Goal: Task Accomplishment & Management: Manage account settings

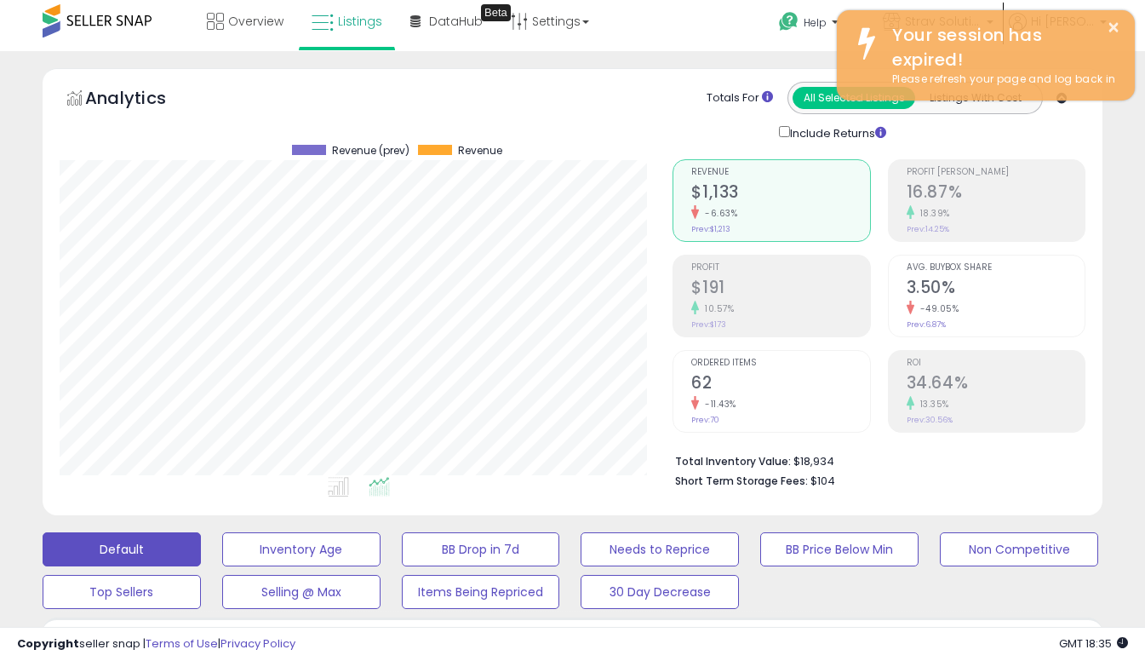
scroll to position [349, 613]
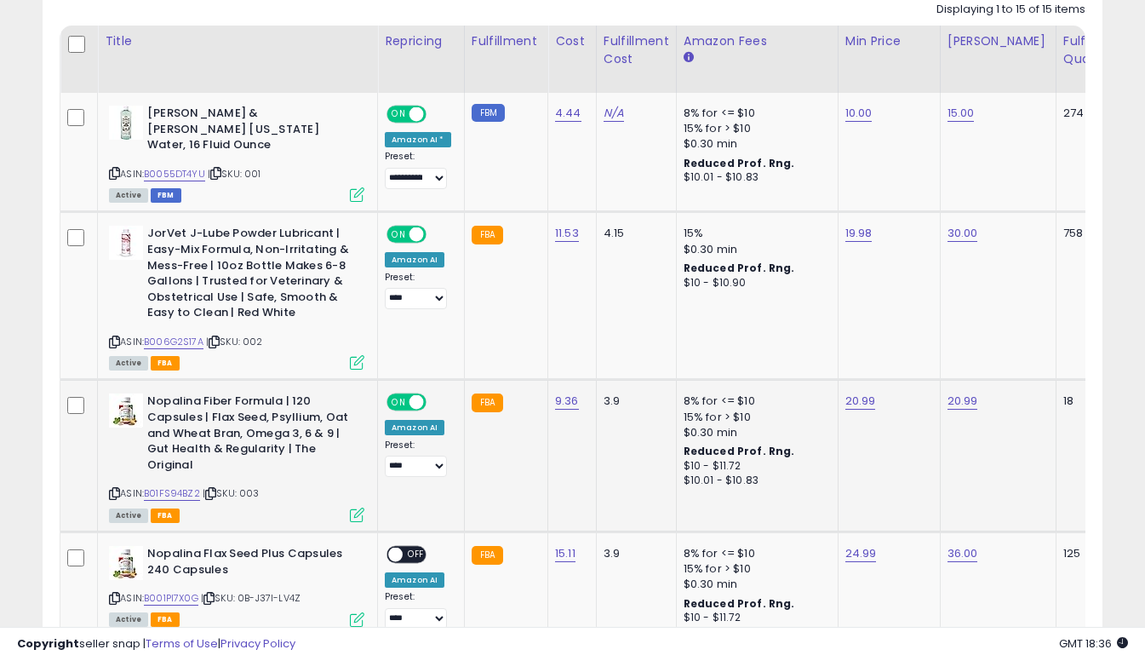
scroll to position [818, 0]
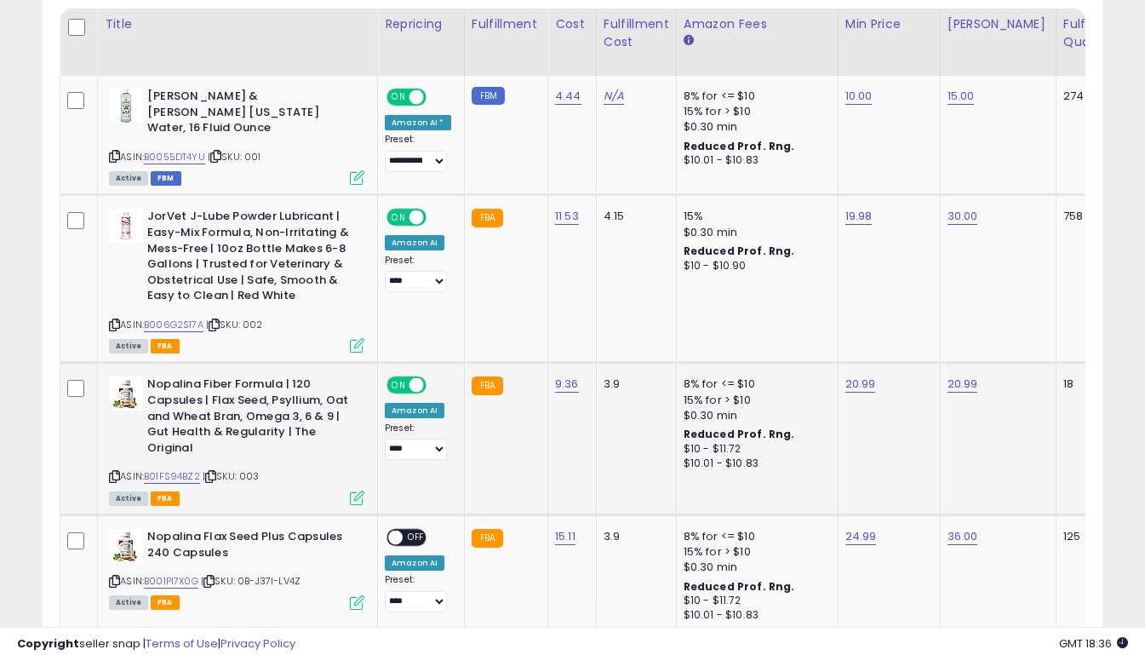
click at [839, 381] on td "20.99" at bounding box center [889, 439] width 102 height 152
click at [845, 375] on link "20.99" at bounding box center [860, 383] width 31 height 17
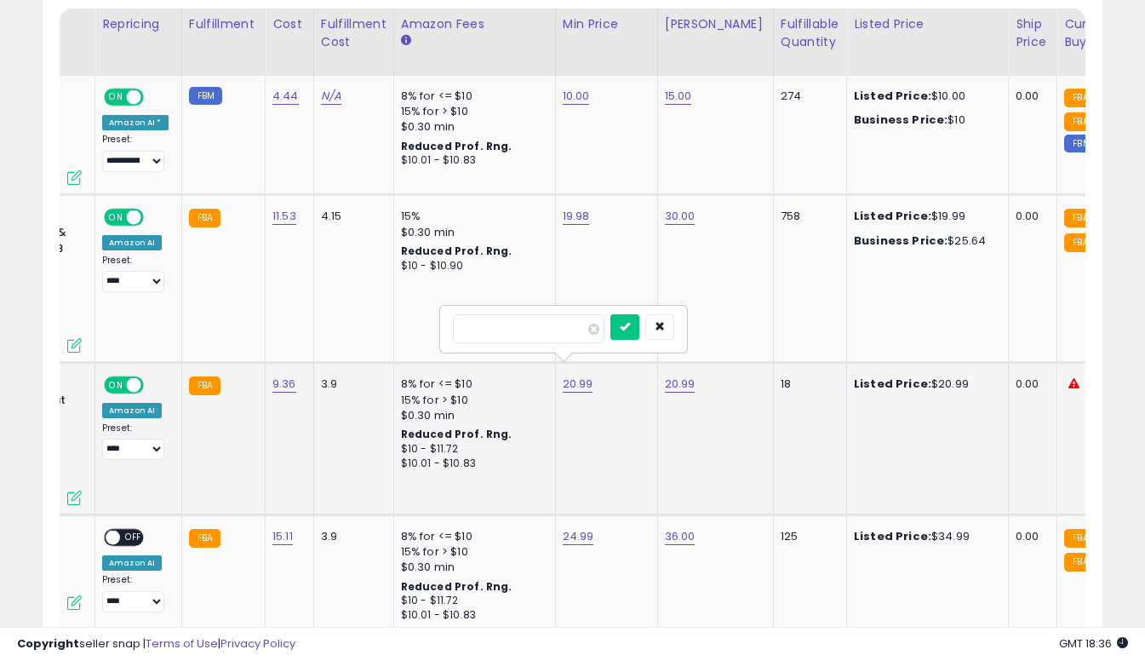
scroll to position [0, 0]
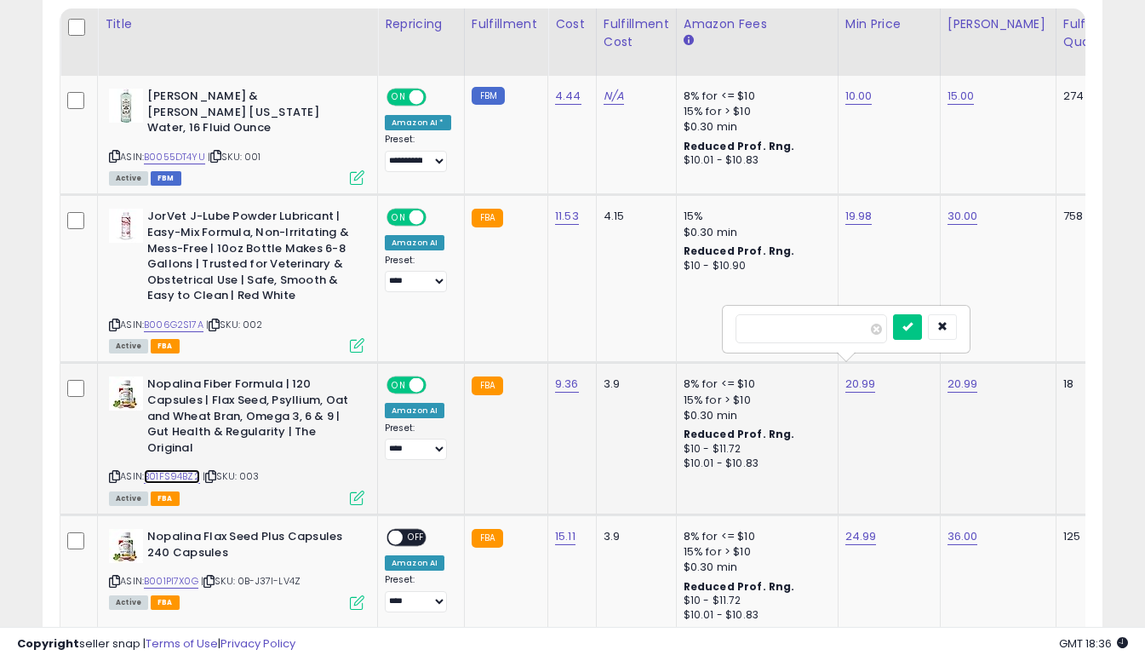
click at [164, 469] on link "B01FS94BZ2" at bounding box center [172, 476] width 56 height 14
click at [810, 329] on input "*****" at bounding box center [812, 328] width 152 height 29
type input "*"
type input "*****"
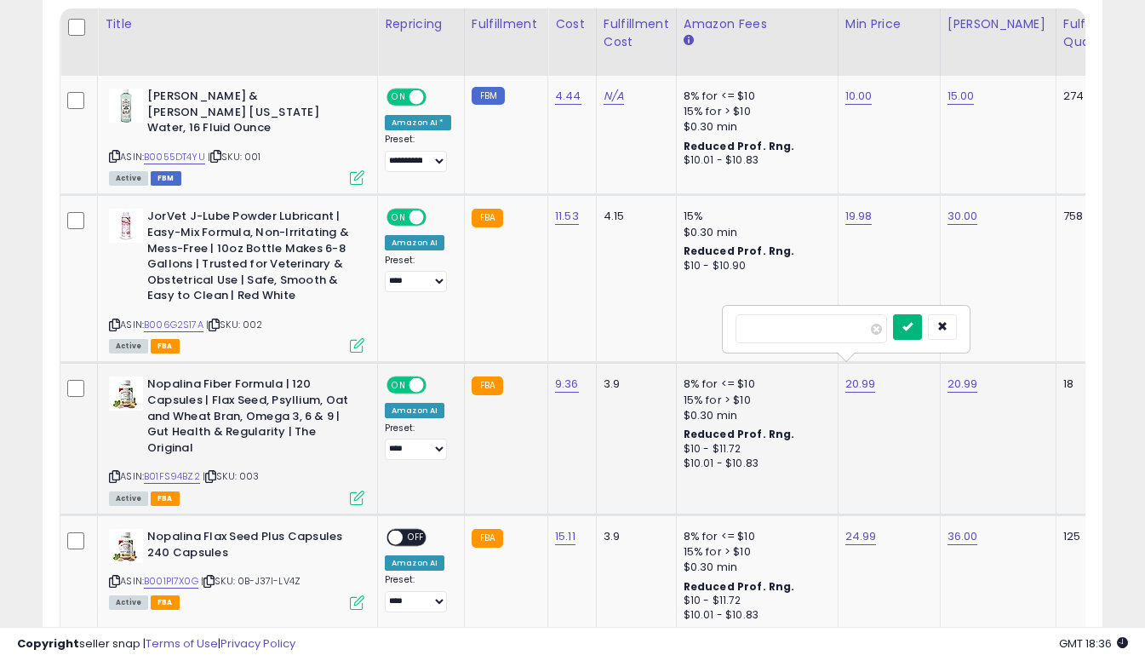
click at [914, 328] on button "submit" at bounding box center [907, 327] width 29 height 26
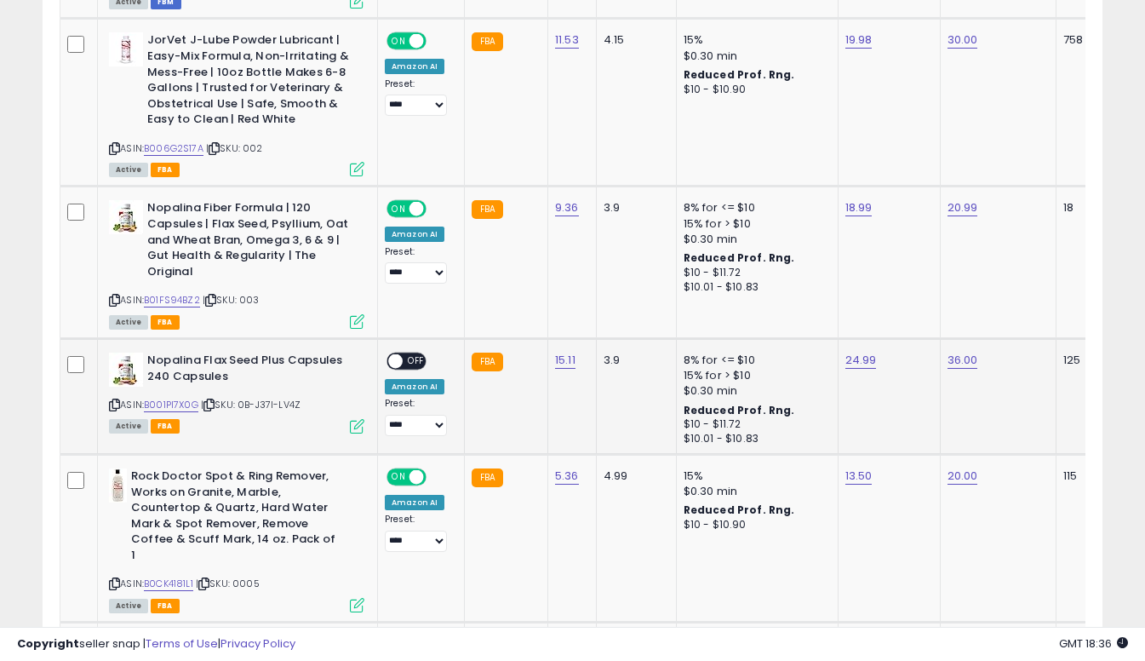
scroll to position [995, 0]
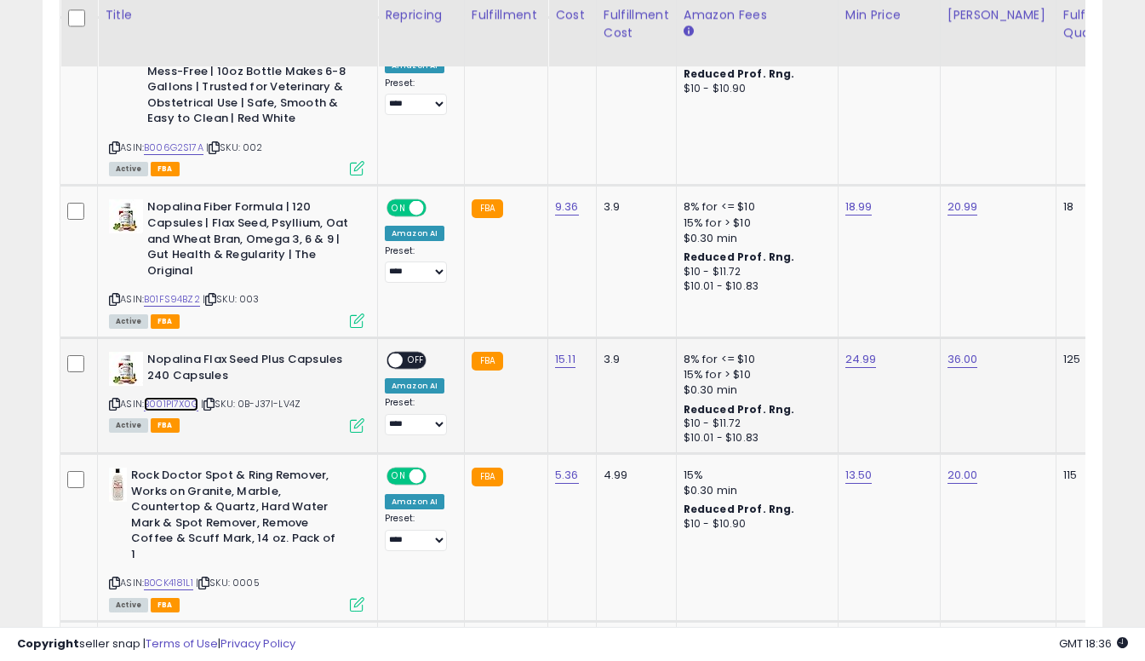
click at [180, 397] on link "B001PI7X0G" at bounding box center [171, 404] width 54 height 14
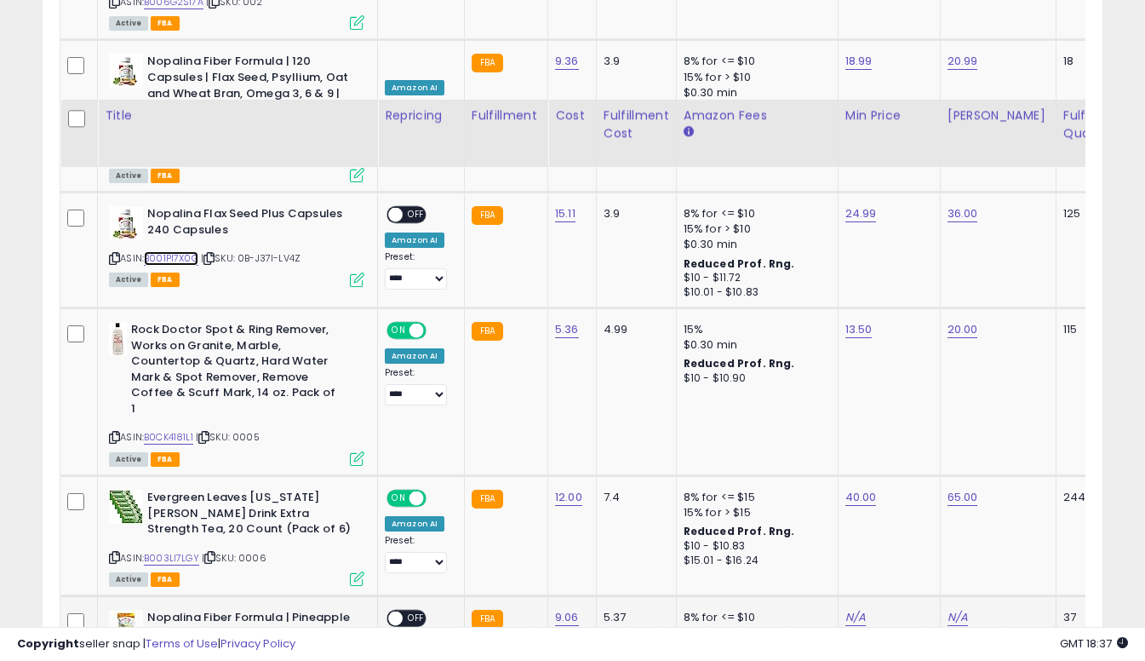
scroll to position [1270, 0]
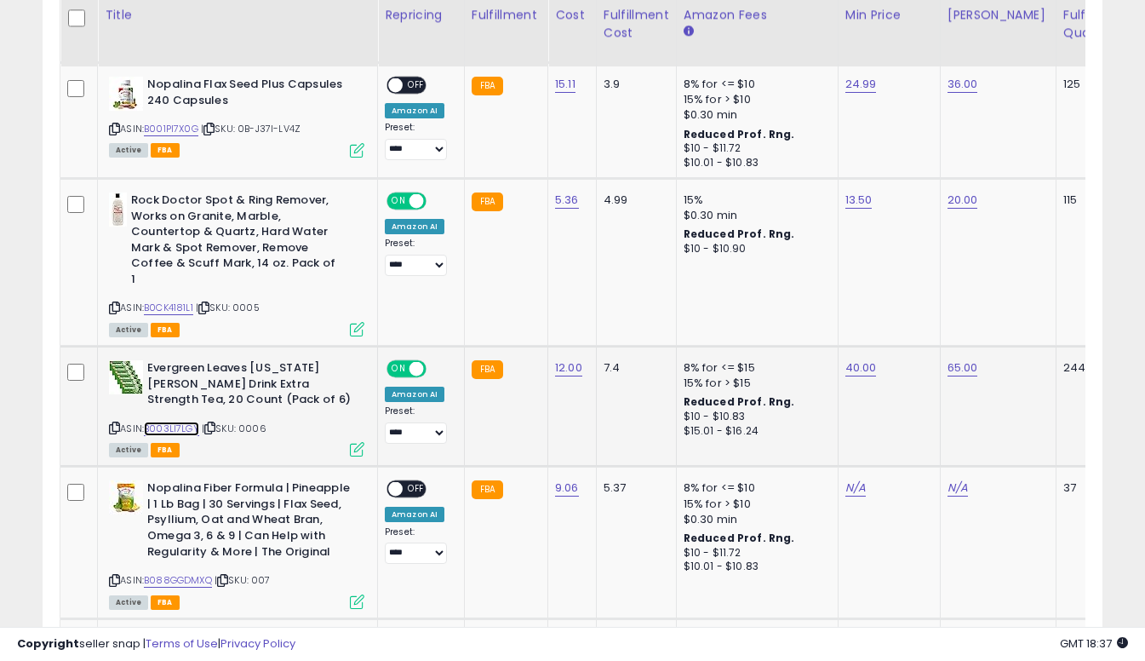
click at [175, 421] on link "B003LI7LGY" at bounding box center [171, 428] width 55 height 14
click at [850, 351] on td "40.00" at bounding box center [889, 406] width 102 height 120
click at [850, 359] on link "40.00" at bounding box center [860, 367] width 31 height 17
type input "*"
type input "**"
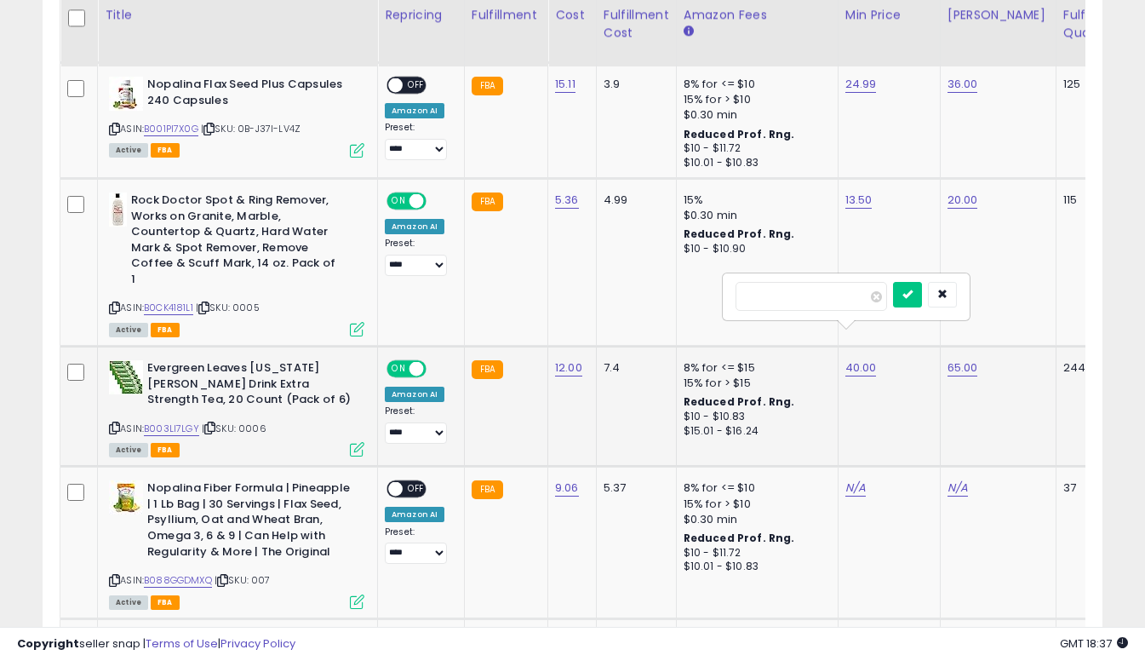
click button "submit" at bounding box center [907, 295] width 29 height 26
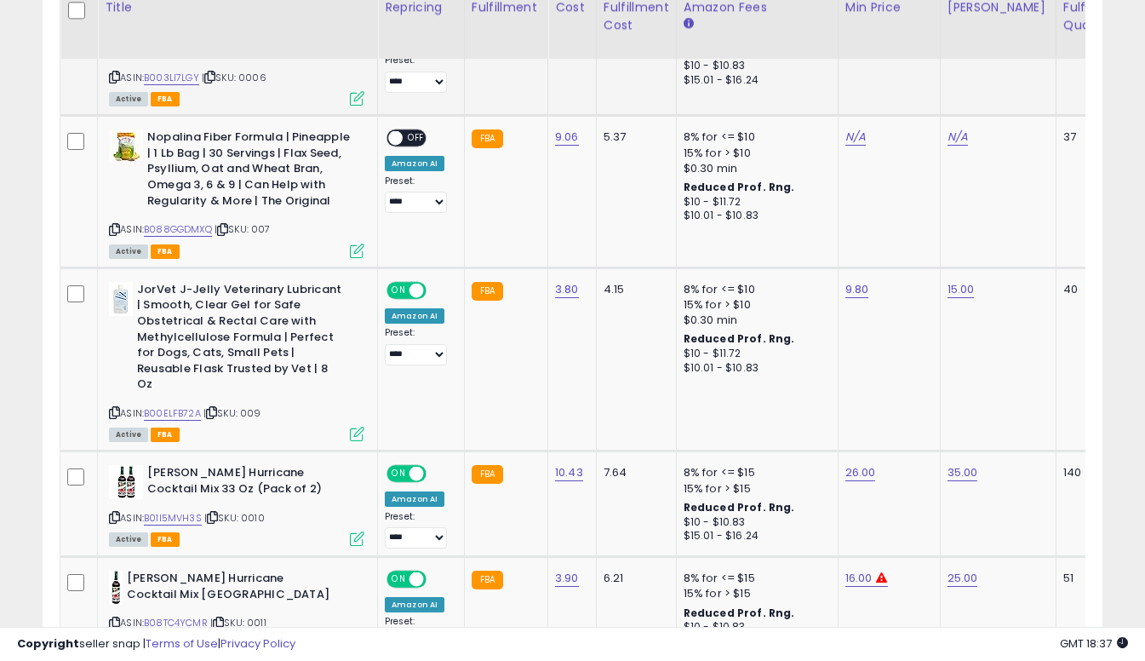
scroll to position [1662, 0]
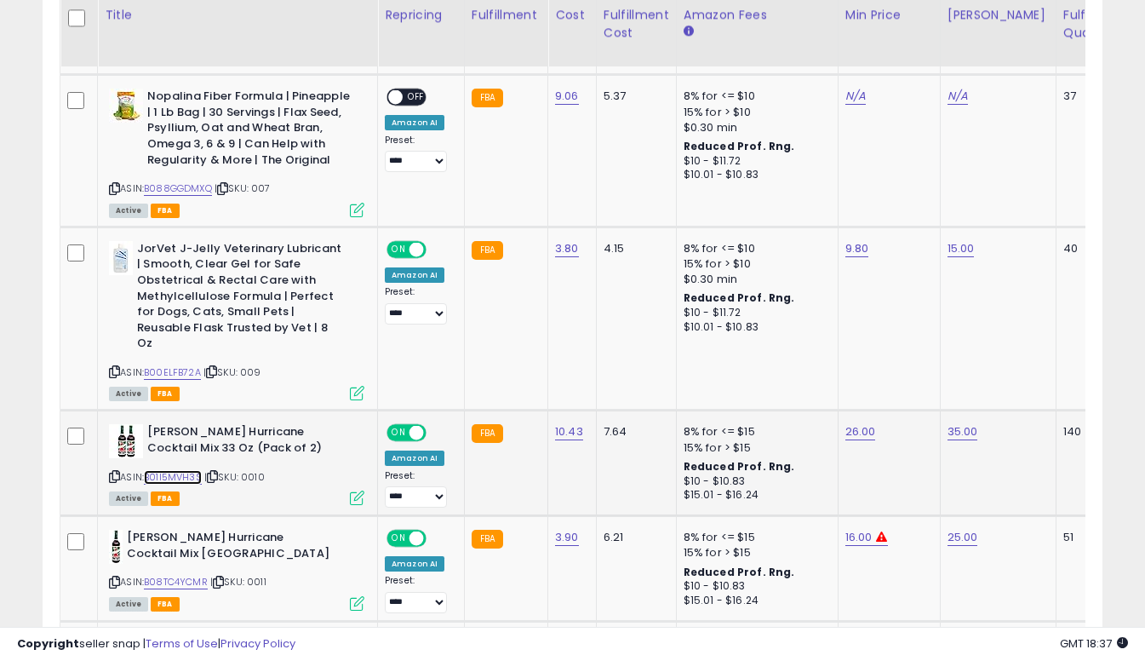
click at [182, 470] on link "B01I5MVH3S" at bounding box center [173, 477] width 58 height 14
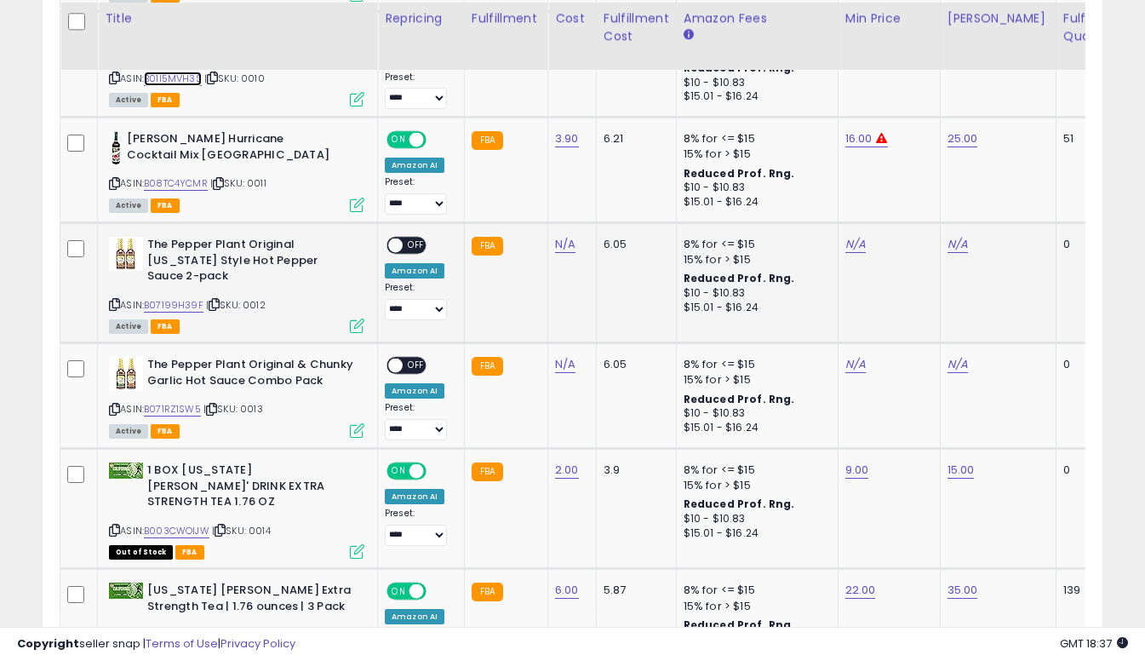
scroll to position [2063, 0]
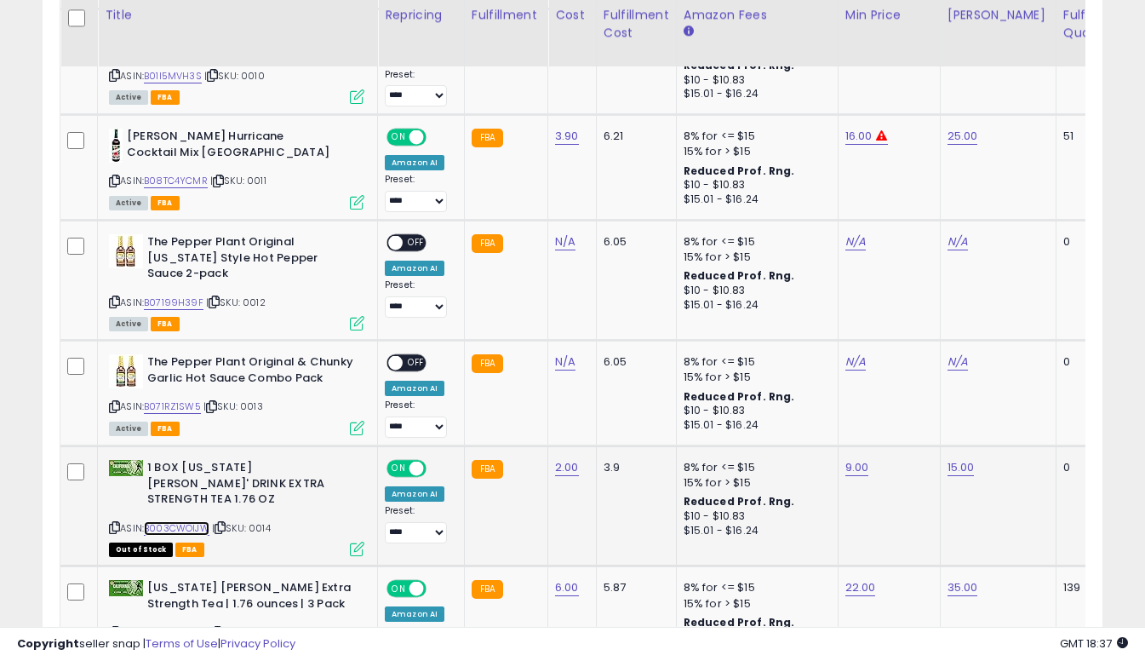
click at [187, 521] on link "B003CWOIJW" at bounding box center [177, 528] width 66 height 14
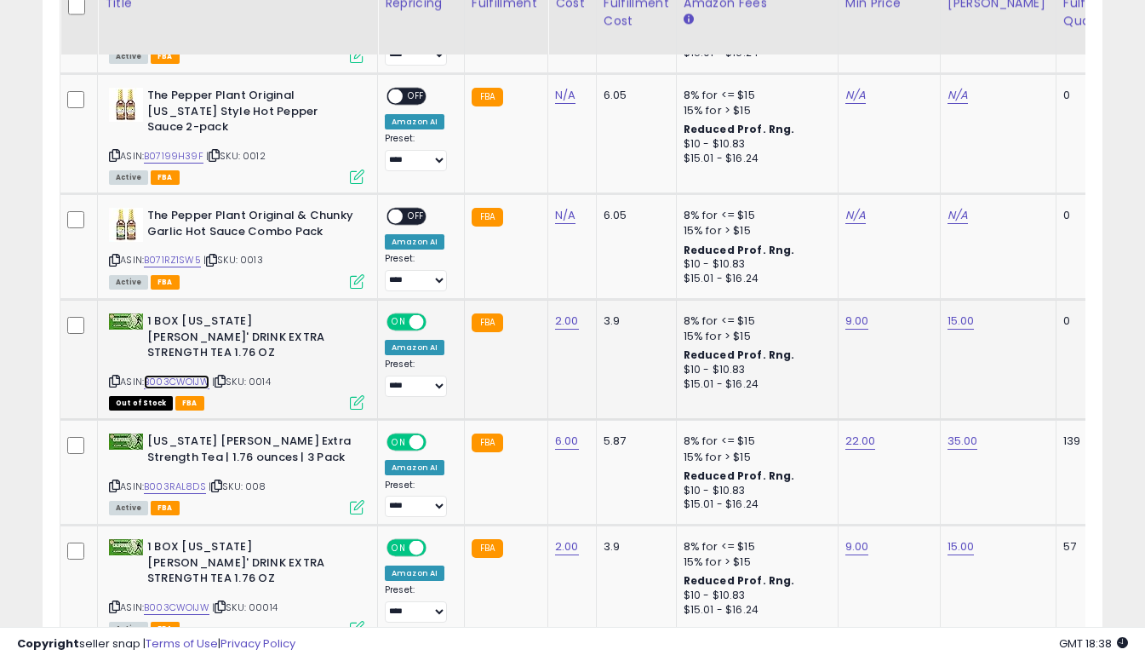
scroll to position [2215, 0]
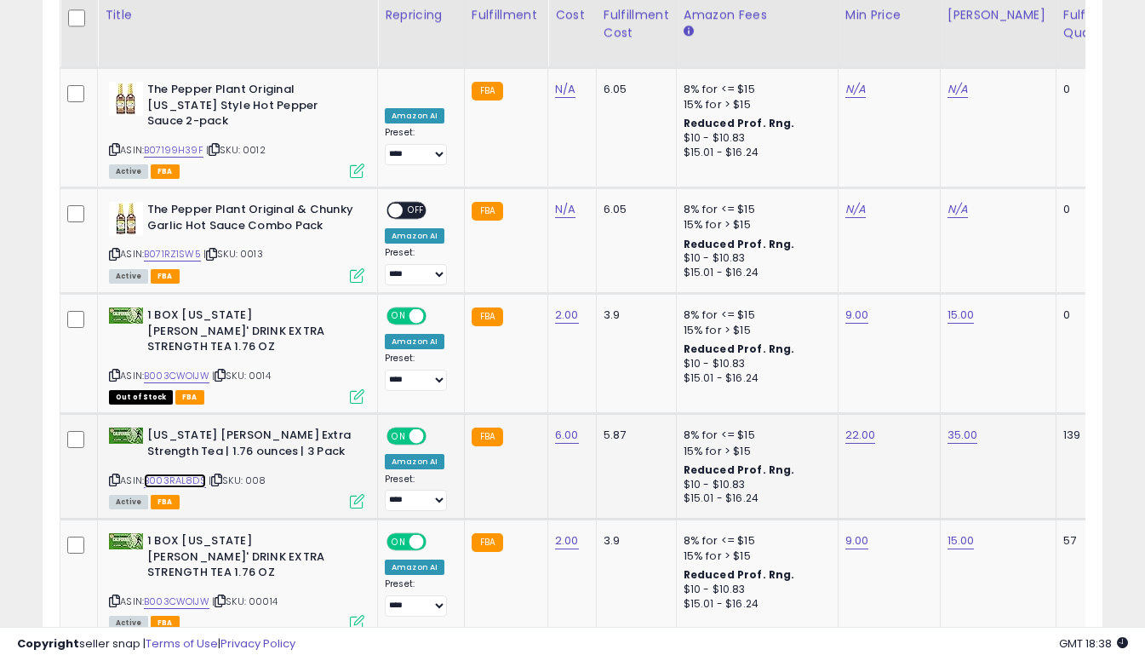
click at [175, 473] on link "B003RAL8DS" at bounding box center [175, 480] width 62 height 14
click at [850, 426] on link "22.00" at bounding box center [860, 434] width 31 height 17
type input "*"
type input "**"
click button "submit" at bounding box center [906, 317] width 29 height 26
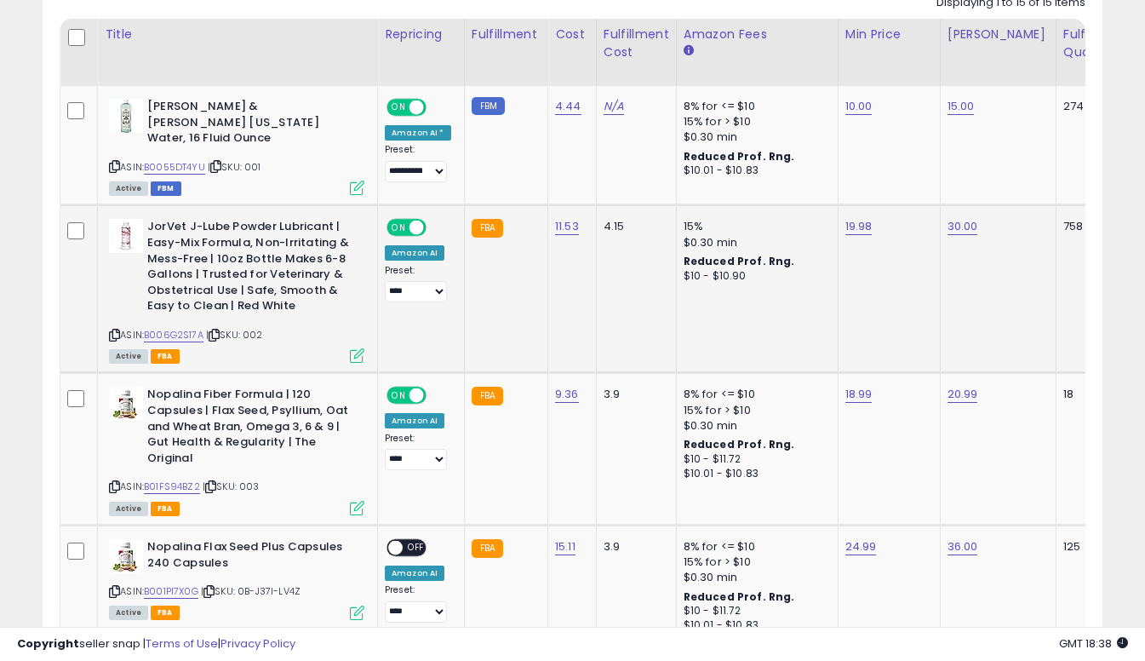
scroll to position [753, 0]
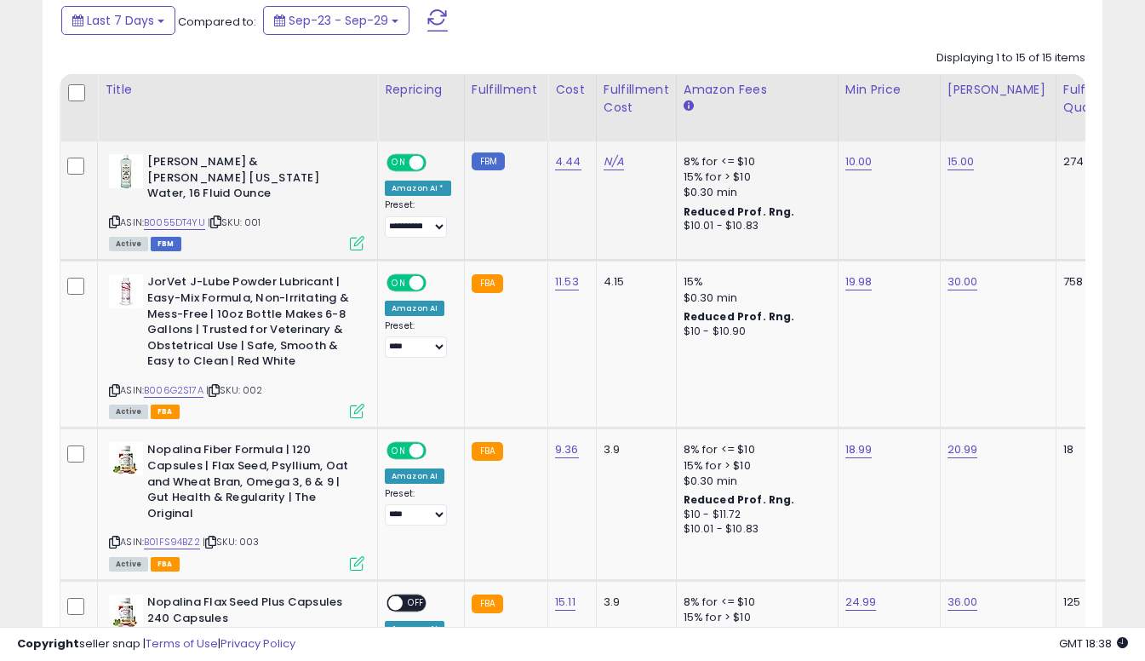
click at [195, 197] on div "ASIN: B0055DT4YU | SKU: 001 Active FBM" at bounding box center [236, 201] width 255 height 94
click at [195, 215] on link "B0055DT4YU" at bounding box center [174, 222] width 61 height 14
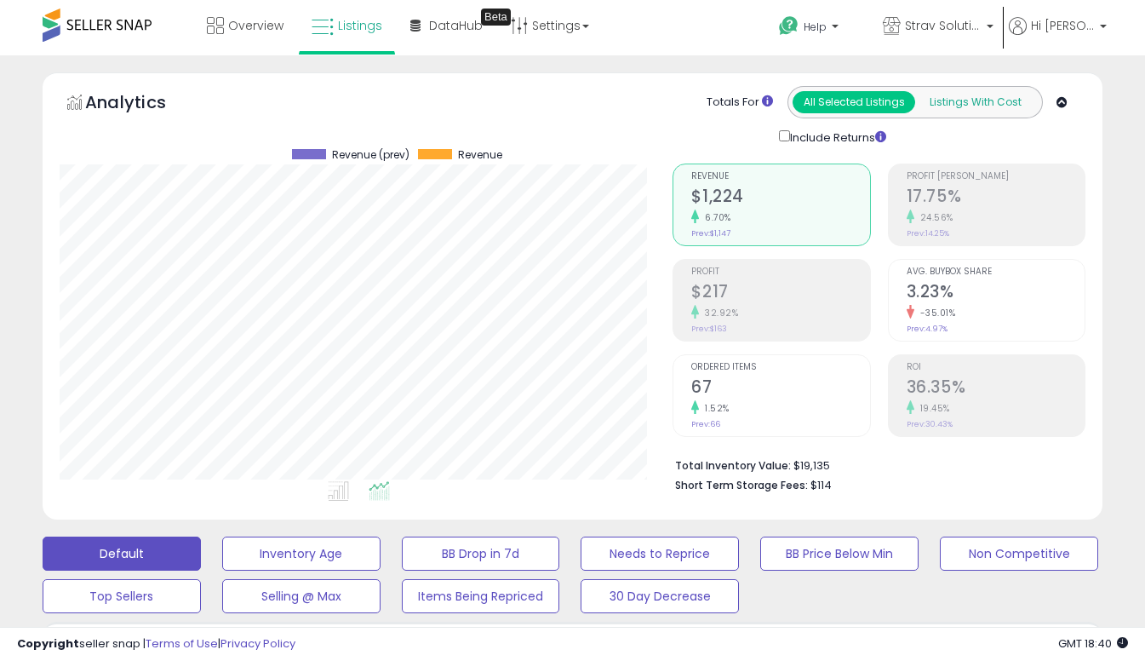
click at [990, 109] on button "Listings With Cost" at bounding box center [975, 102] width 123 height 22
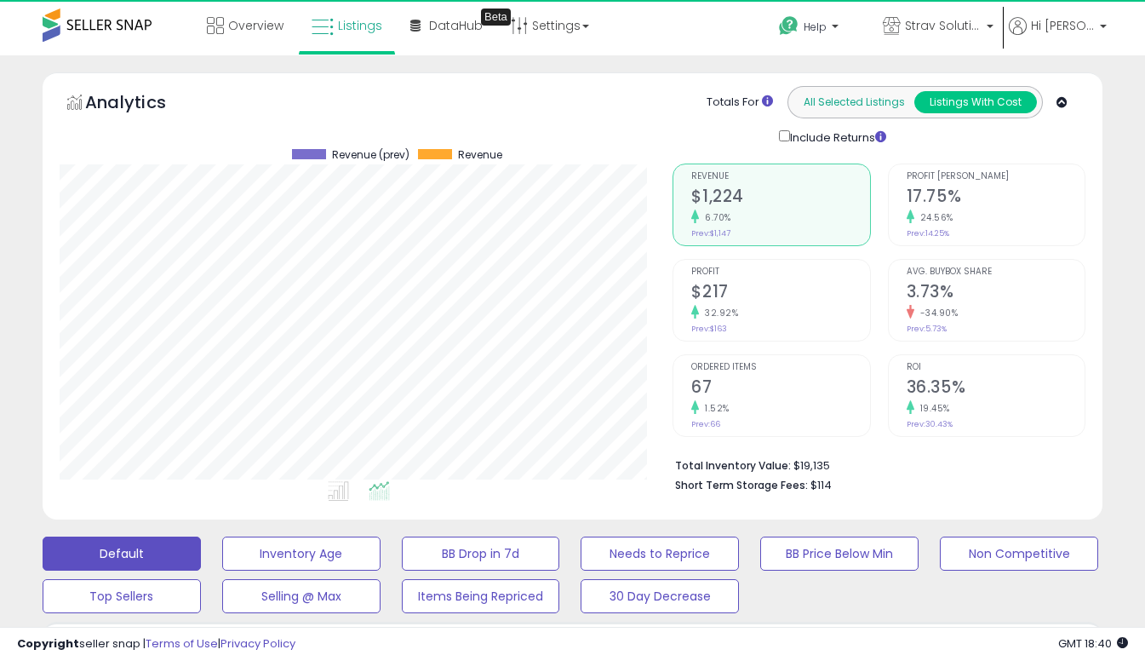
scroll to position [349, 613]
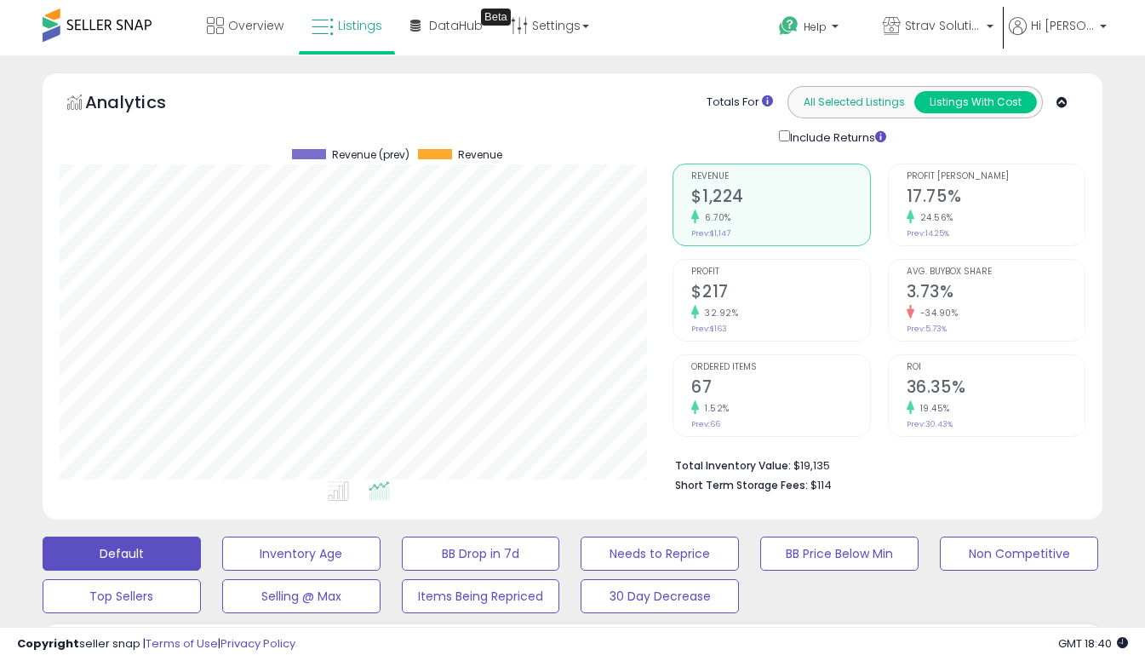
click at [884, 103] on button "All Selected Listings" at bounding box center [854, 102] width 123 height 22
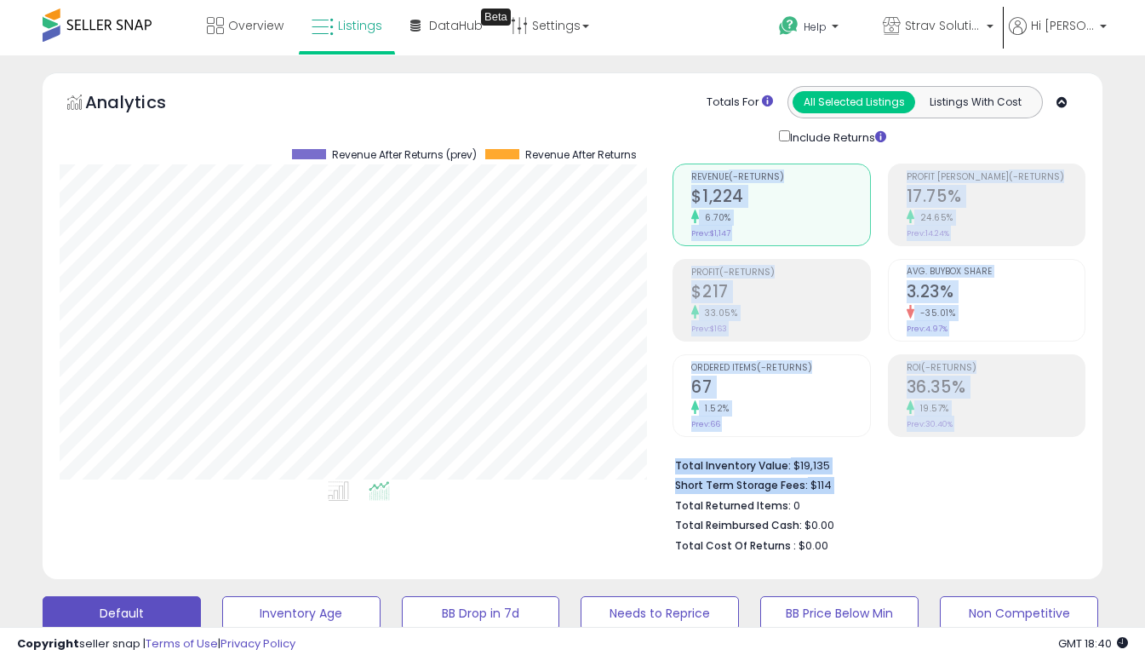
drag, startPoint x: 860, startPoint y: 492, endPoint x: 666, endPoint y: 488, distance: 194.1
click at [666, 488] on div "Retrieving aggregations.. Revenue (-Returns) $1,224 6.70% Prev: $1,147 Profit (…" at bounding box center [879, 354] width 438 height 416
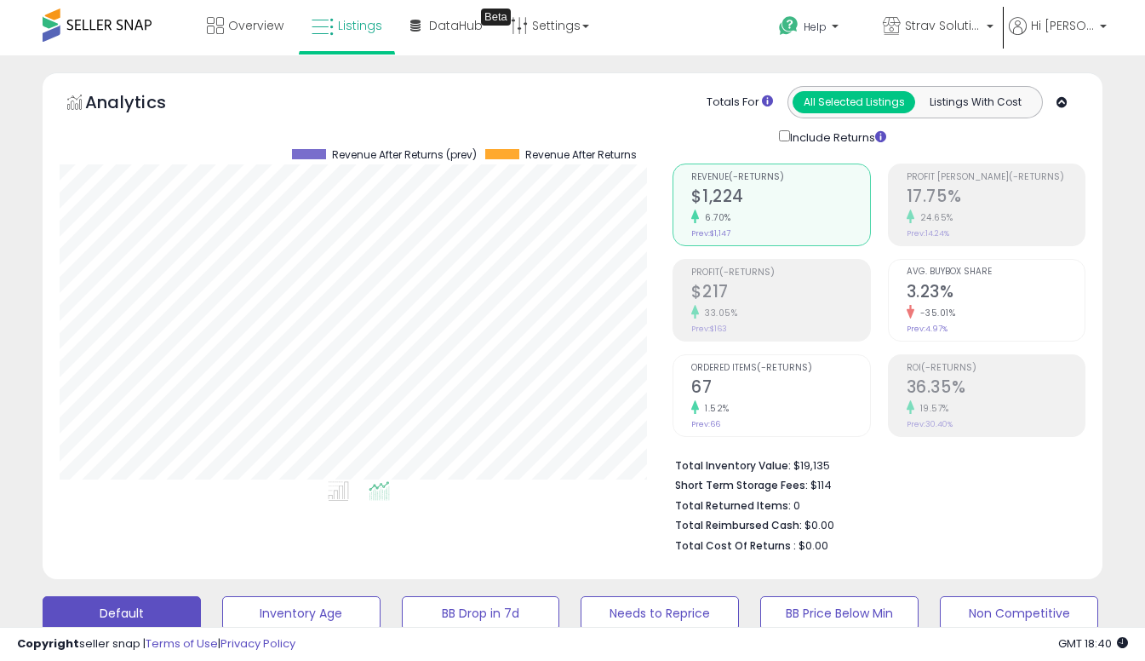
click at [667, 489] on div "Retrieving aggregations.. Revenue (-Returns) $1,224 6.70% Prev: $1,147 Profit (…" at bounding box center [879, 354] width 438 height 416
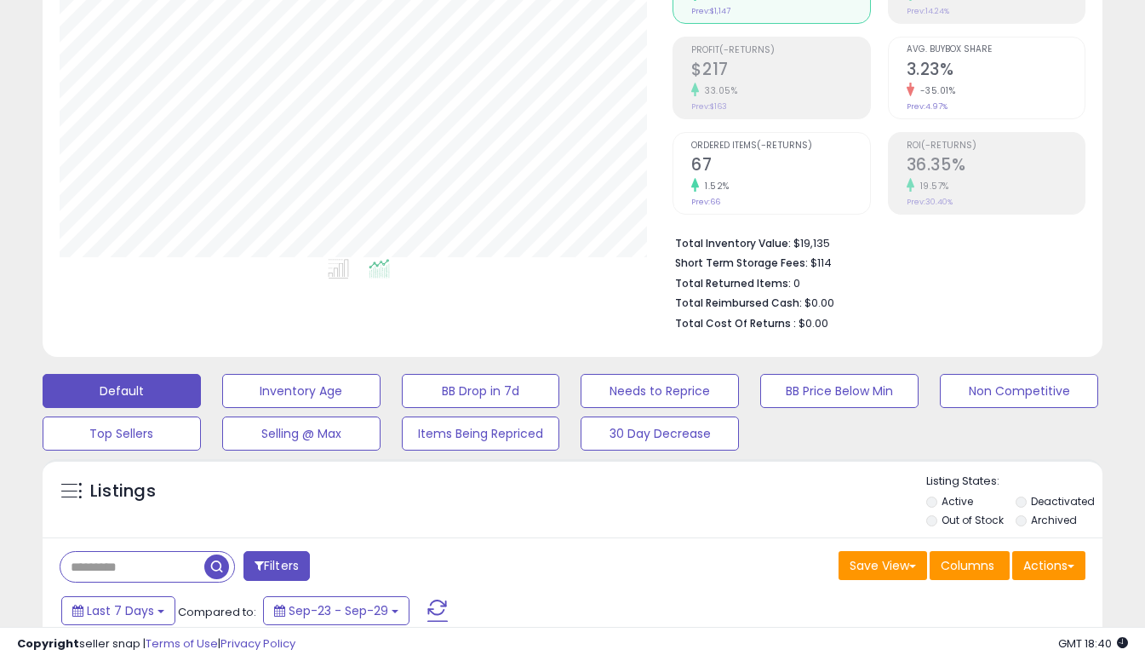
scroll to position [0, 0]
